Goal: Task Accomplishment & Management: Manage account settings

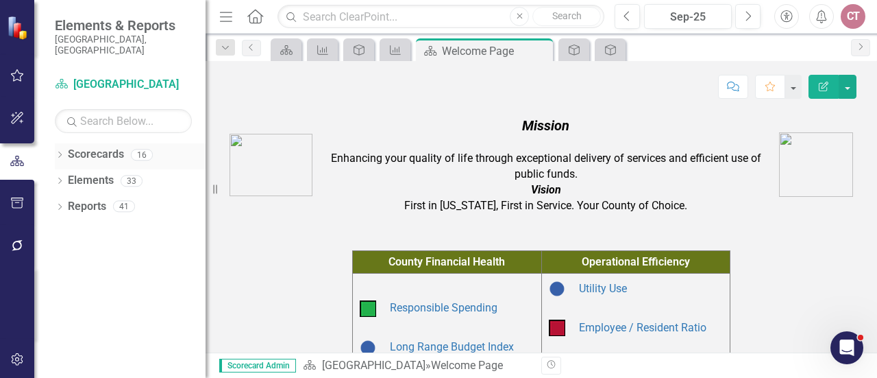
click at [60, 152] on icon "Dropdown" at bounding box center [60, 156] width 10 height 8
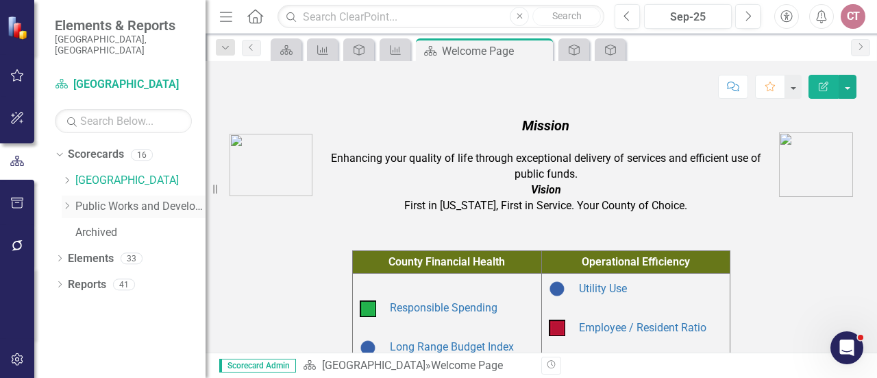
click at [69, 202] on icon "Dropdown" at bounding box center [67, 206] width 10 height 8
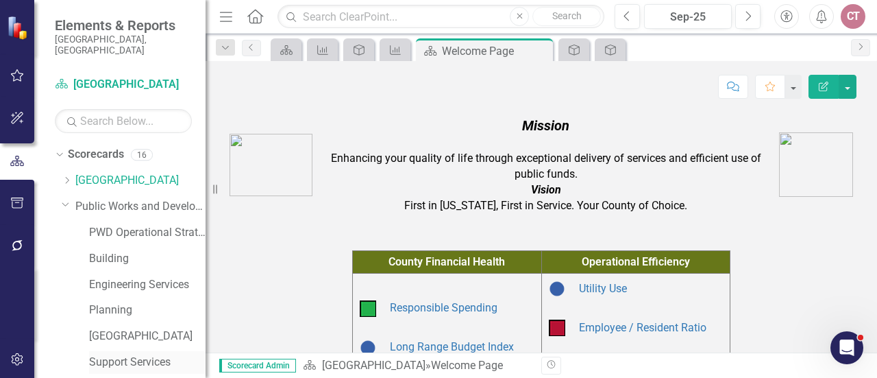
click at [117, 354] on link "Support Services" at bounding box center [147, 362] width 117 height 16
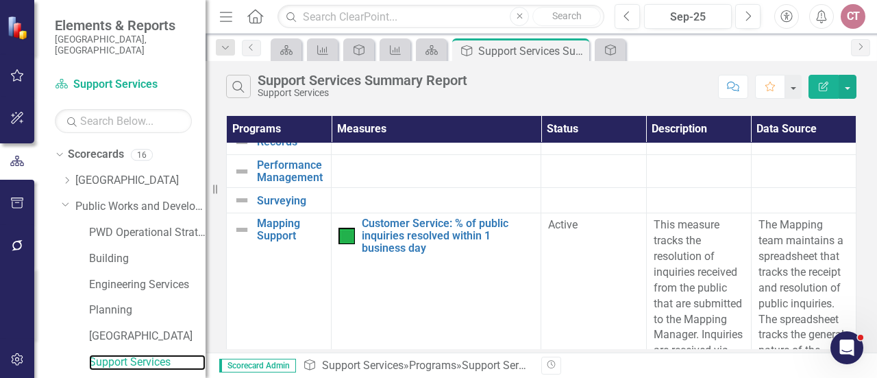
scroll to position [411, 0]
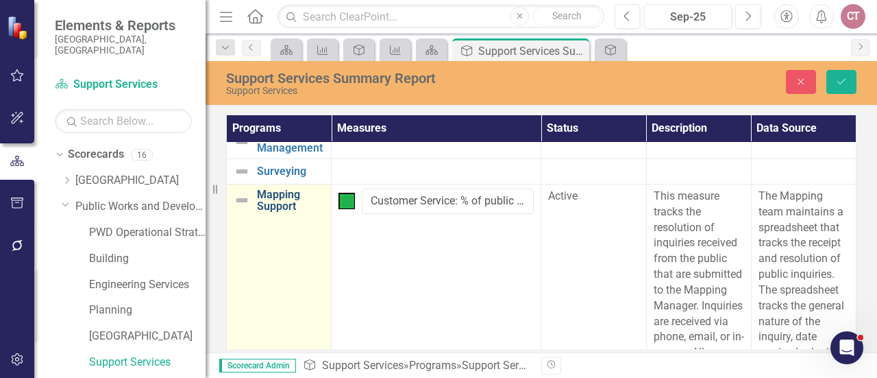
click at [269, 212] on link "Mapping Support" at bounding box center [290, 201] width 67 height 24
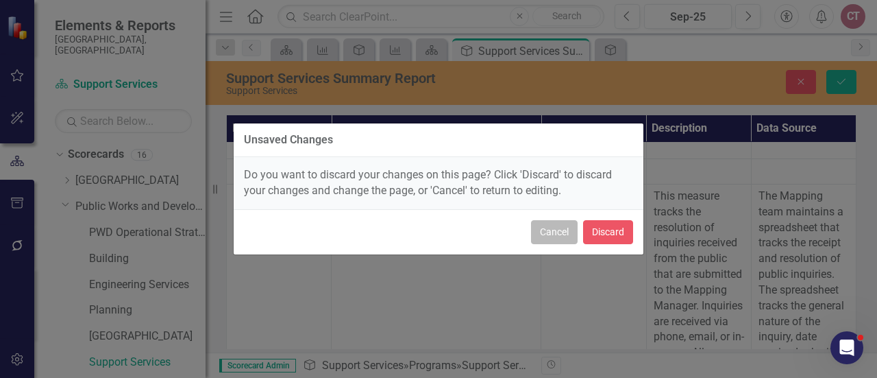
click at [568, 232] on button "Cancel" at bounding box center [554, 232] width 47 height 24
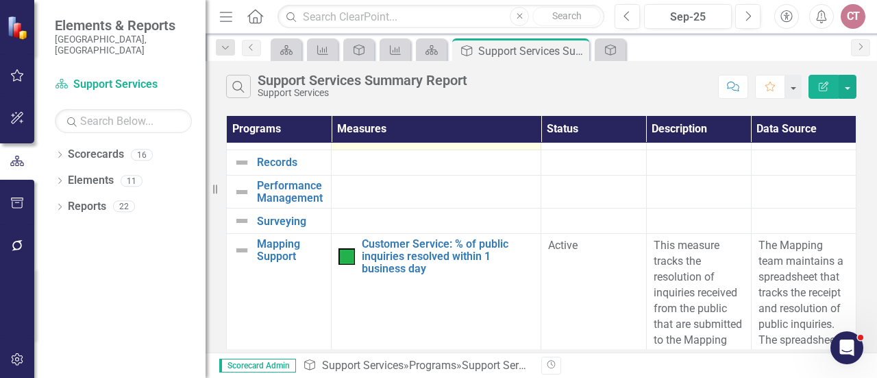
scroll to position [411, 0]
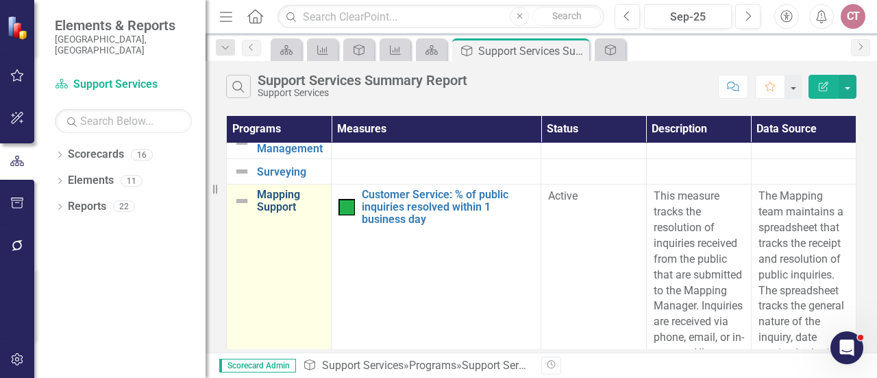
click at [282, 212] on link "Mapping Support" at bounding box center [290, 201] width 67 height 24
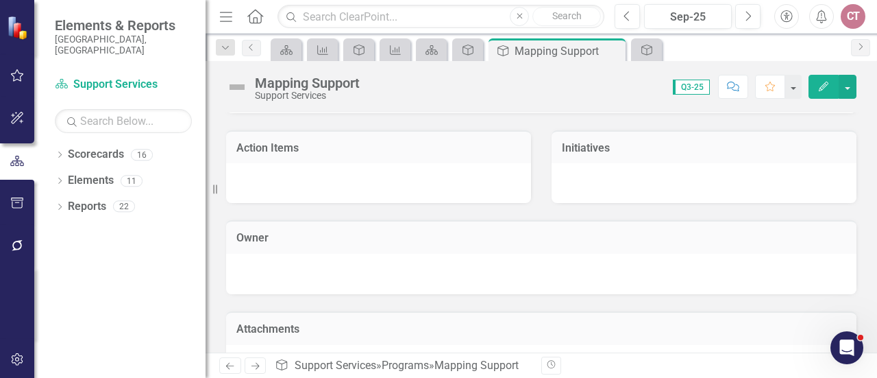
scroll to position [409, 0]
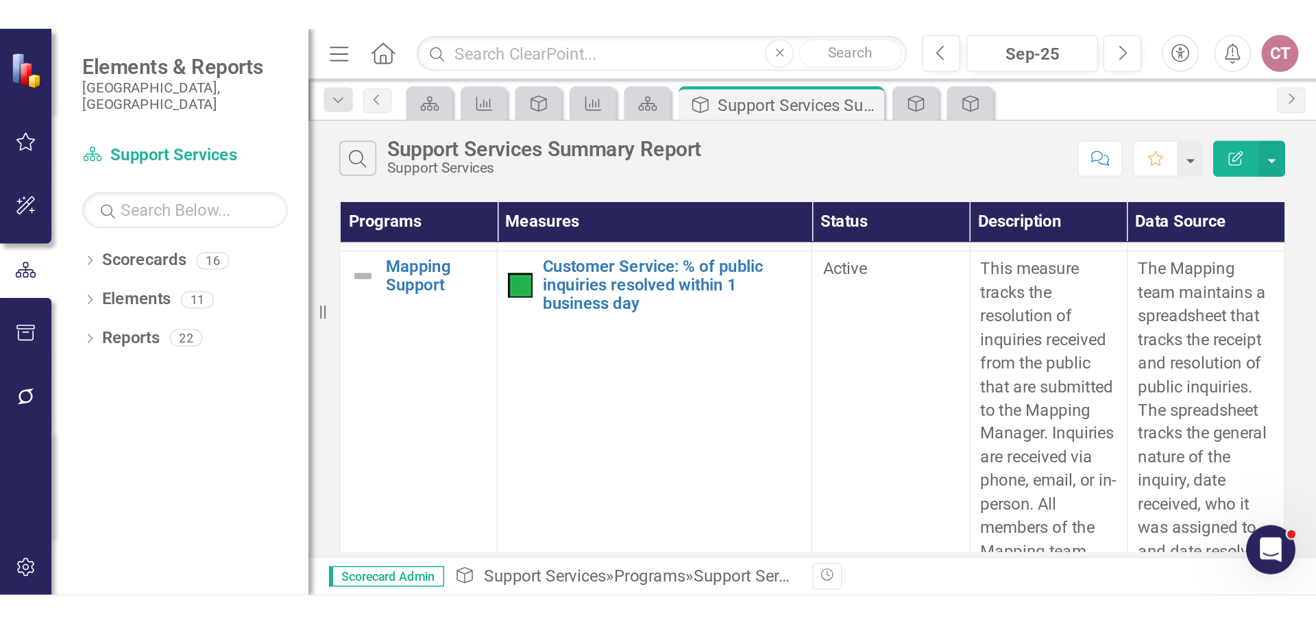
scroll to position [439, 0]
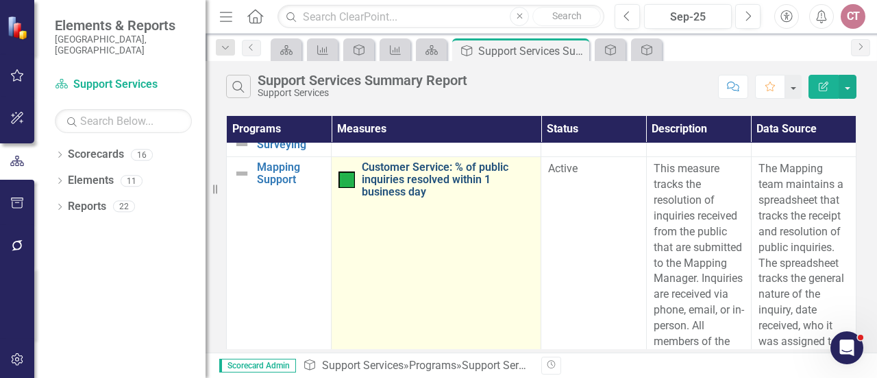
click at [458, 186] on link "Customer Service: % of public inquiries resolved within 1 business day" at bounding box center [448, 179] width 172 height 36
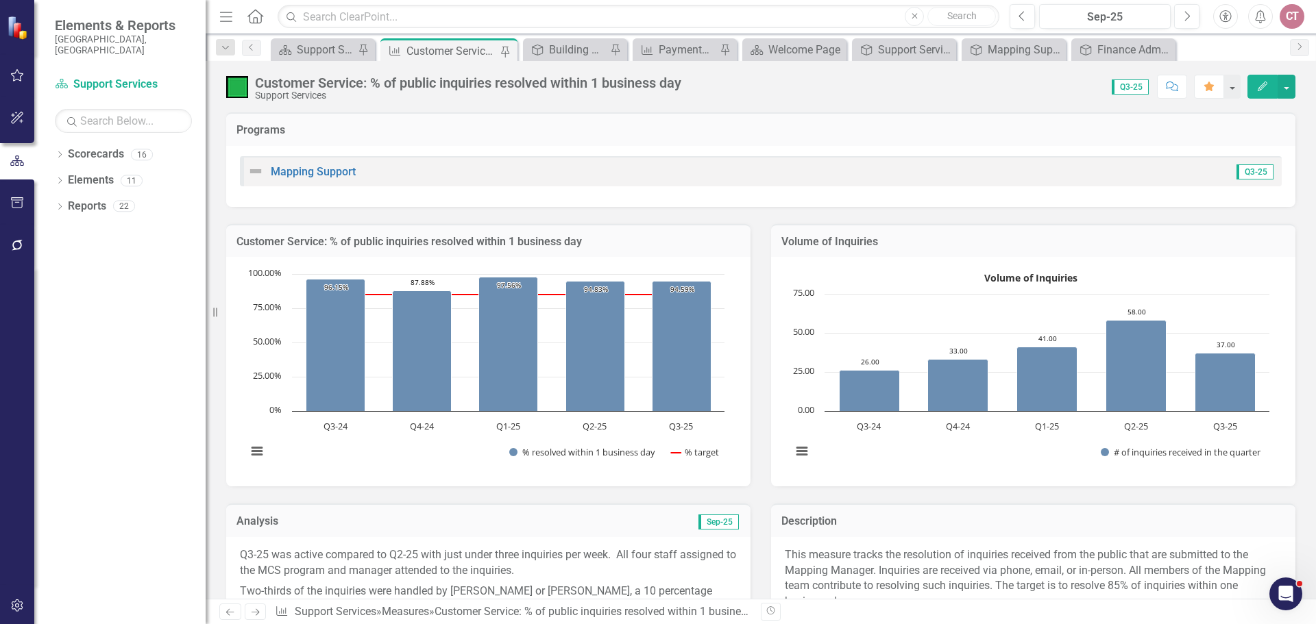
click at [111, 339] on div "Dropdown Scorecards 16 Dropdown Arapahoe County Provide Essential and Mandated …" at bounding box center [119, 383] width 171 height 481
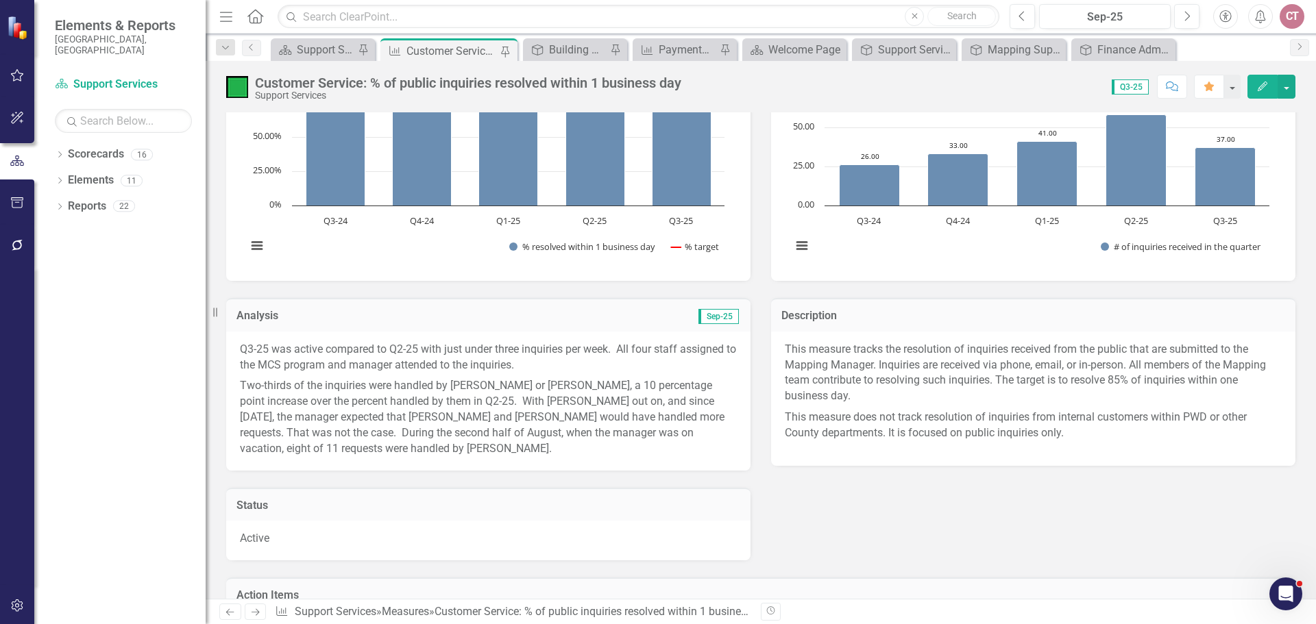
scroll to position [274, 0]
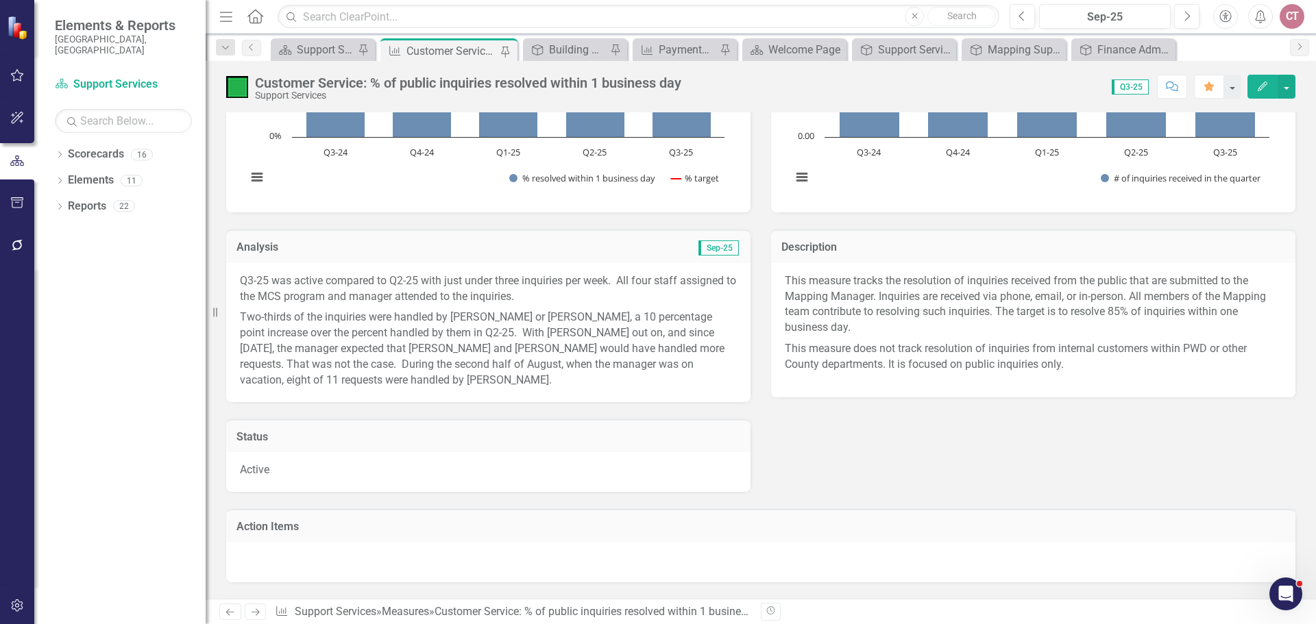
click at [877, 84] on button "Edit" at bounding box center [1263, 87] width 30 height 24
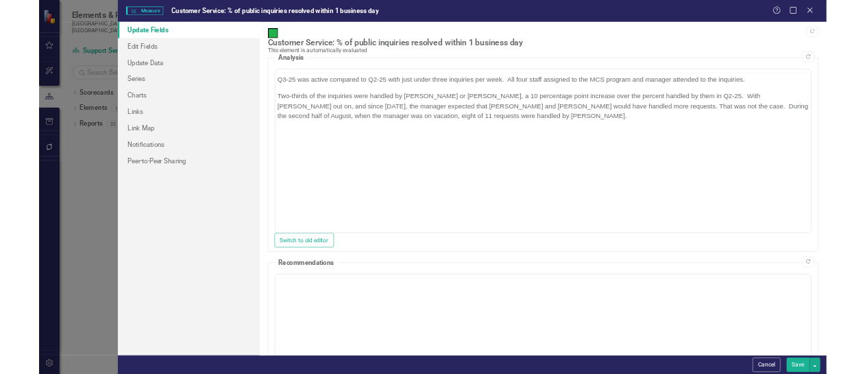
scroll to position [0, 0]
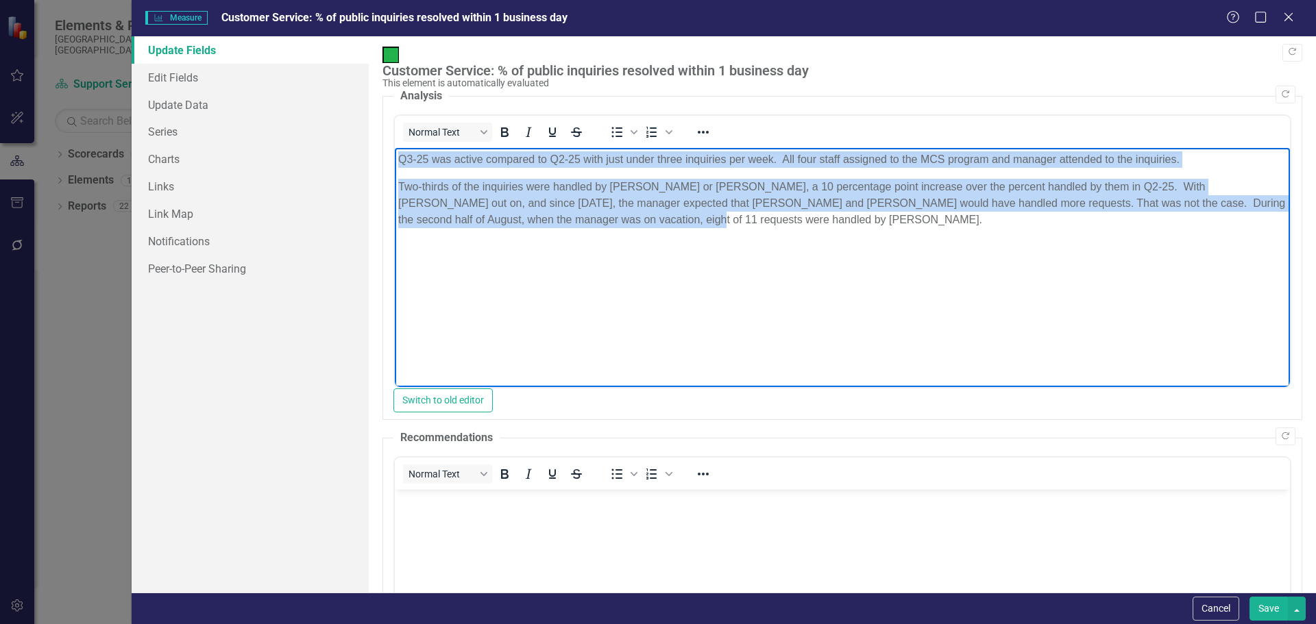
drag, startPoint x: 398, startPoint y: 156, endPoint x: 590, endPoint y: 241, distance: 209.0
click at [590, 241] on body "Q3-25 was active compared to Q2-25 with just under three inquiries per week. Al…" at bounding box center [841, 251] width 895 height 206
copy body "Q3-25 was active compared to Q2-25 with just under three inquiries per week. Al…"
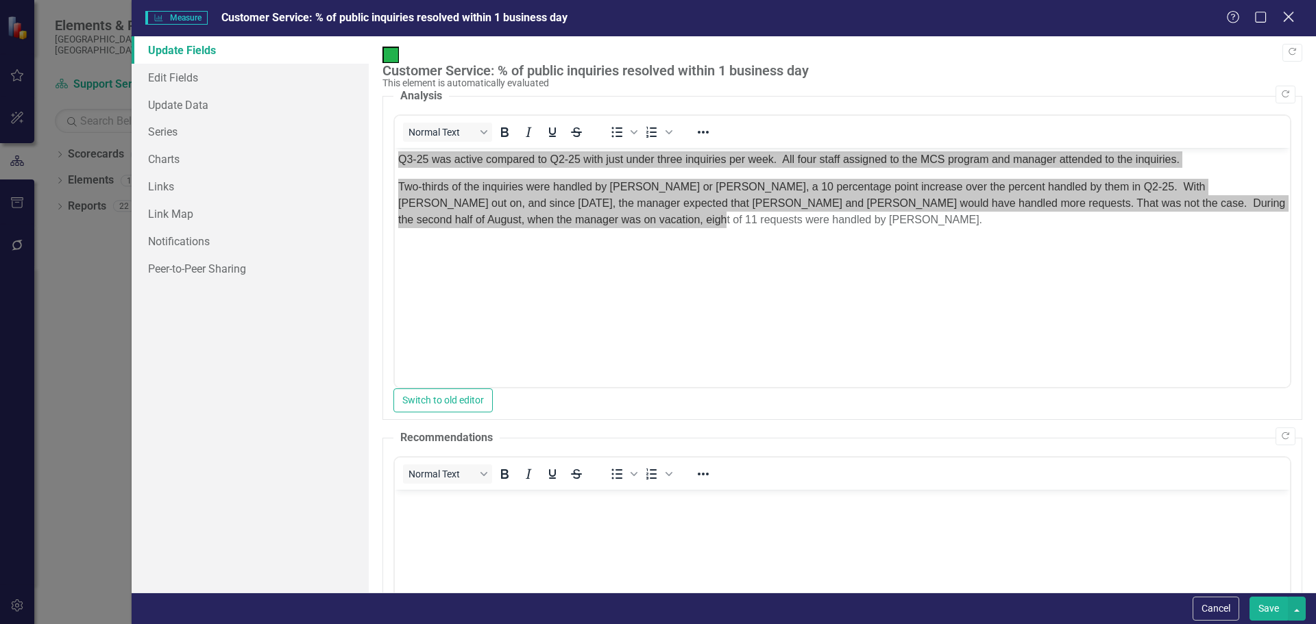
click at [877, 16] on icon "Close" at bounding box center [1288, 16] width 17 height 13
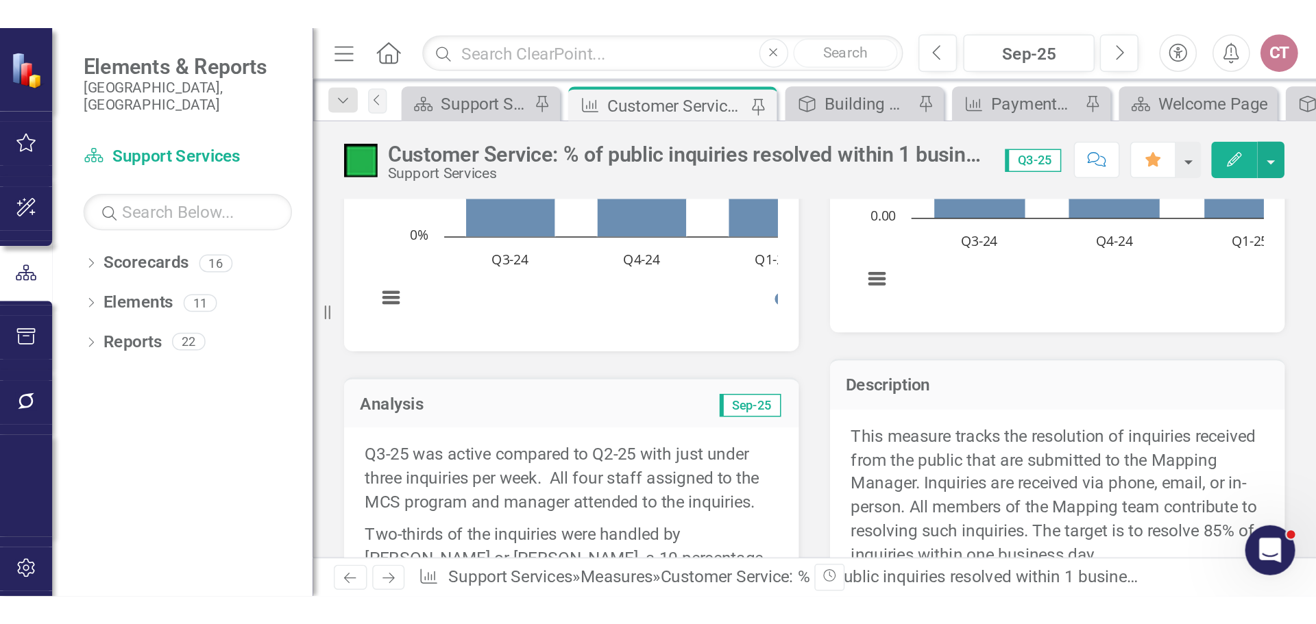
scroll to position [274, 0]
